Goal: Use online tool/utility: Utilize a website feature to perform a specific function

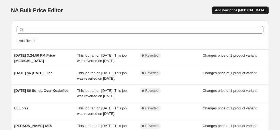
click at [238, 9] on span "Add new price [MEDICAL_DATA]" at bounding box center [240, 10] width 50 height 4
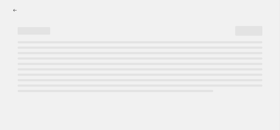
select select "percentage"
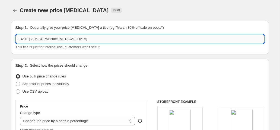
click at [71, 38] on input "[DATE] 2:06:34 PM Price [MEDICAL_DATA]" at bounding box center [139, 39] width 249 height 9
click at [71, 39] on input "[DATE] 2:06:34 PM Price [MEDICAL_DATA]" at bounding box center [139, 39] width 249 height 9
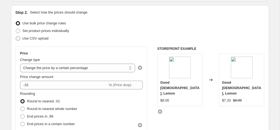
scroll to position [55, 0]
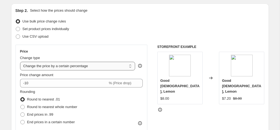
type input "temporary closing"
click at [39, 64] on select "Change the price to a certain amount Change the price by a certain amount Chang…" at bounding box center [77, 66] width 115 height 9
select select "to"
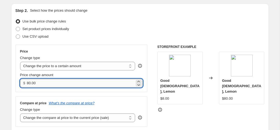
click at [41, 82] on input "80.00" at bounding box center [81, 83] width 108 height 9
type input "0.00"
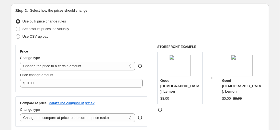
click at [106, 49] on div "Price Change type Change the price to a certain amount Change the price by a ce…" at bounding box center [81, 68] width 132 height 47
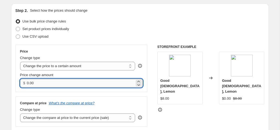
click at [45, 85] on input "0.00" at bounding box center [81, 83] width 108 height 9
